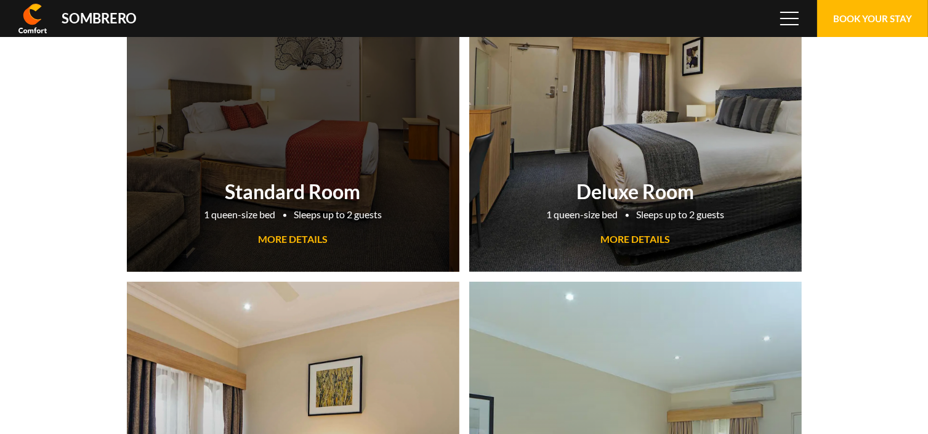
scroll to position [81972, 0]
click at [300, 241] on span "MORE DETAILS" at bounding box center [293, 239] width 70 height 12
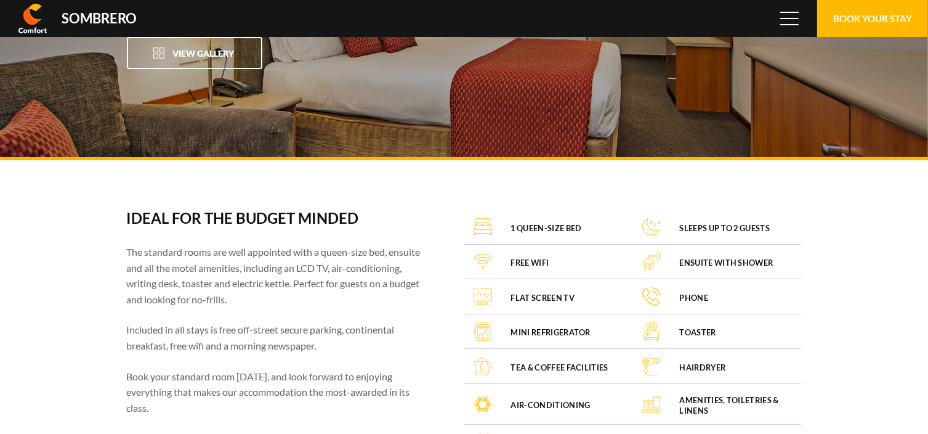
scroll to position [81972, 0]
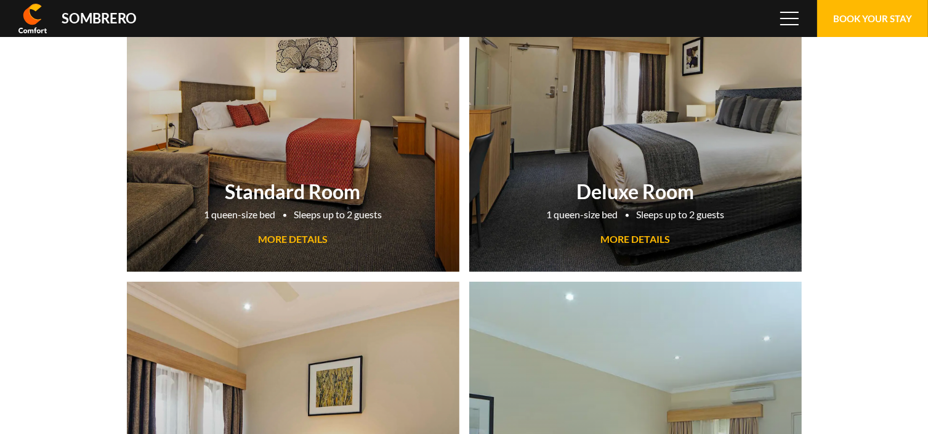
scroll to position [81972, 0]
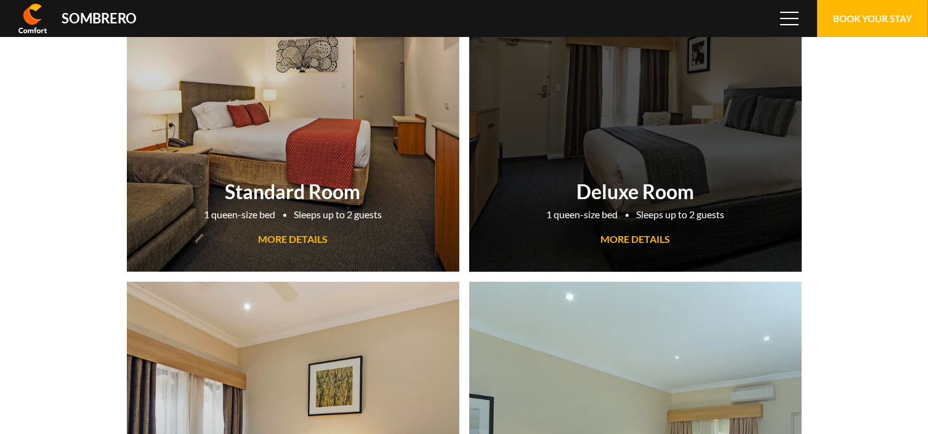
click at [622, 238] on span "MORE DETAILS" at bounding box center [635, 239] width 70 height 12
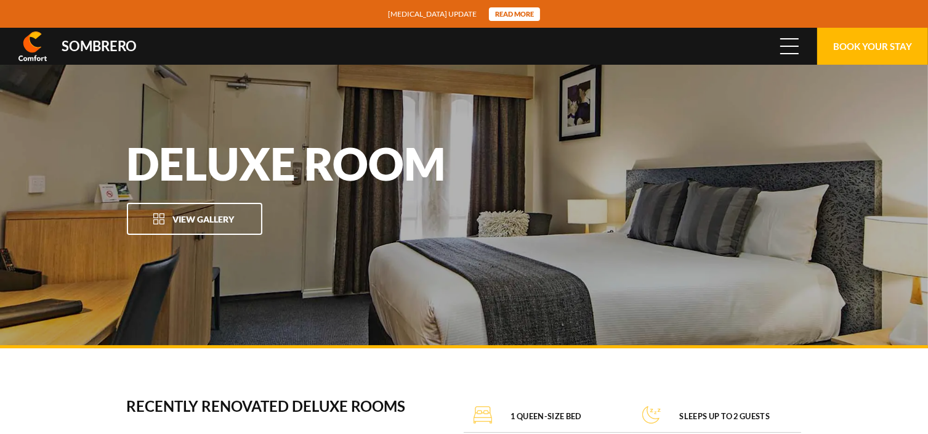
click at [793, 50] on span "Menu" at bounding box center [789, 46] width 18 height 14
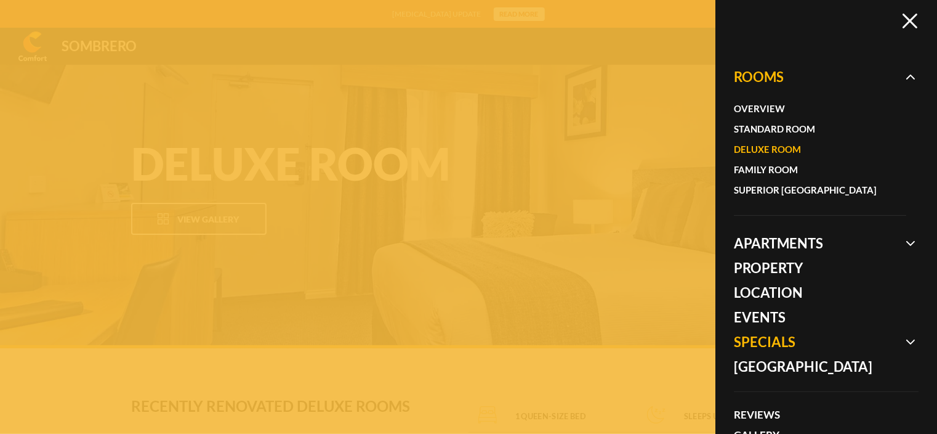
click at [764, 336] on span at bounding box center [826, 341] width 185 height 25
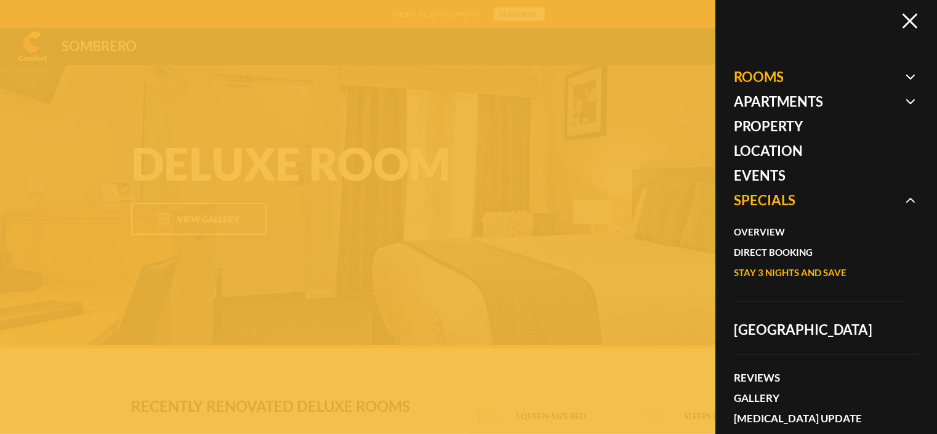
click at [761, 277] on link "Stay 3 nights and save" at bounding box center [814, 272] width 160 height 20
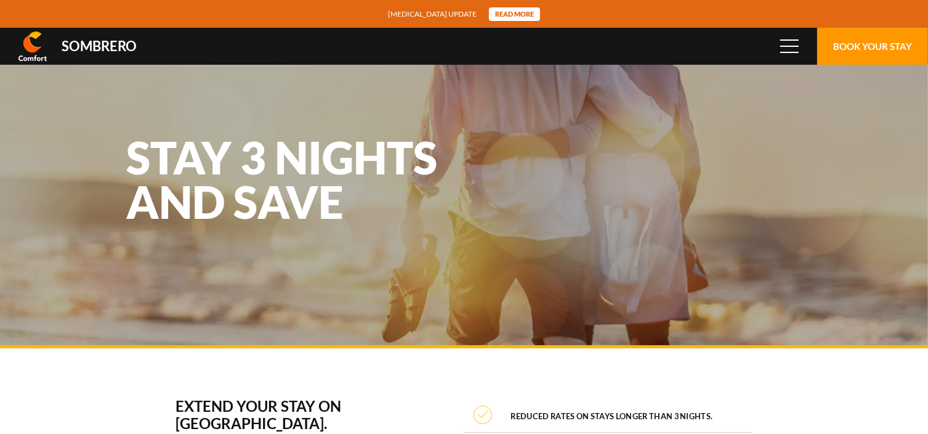
click at [844, 50] on button "Book Your Stay" at bounding box center [872, 46] width 111 height 37
